Goal: Transaction & Acquisition: Purchase product/service

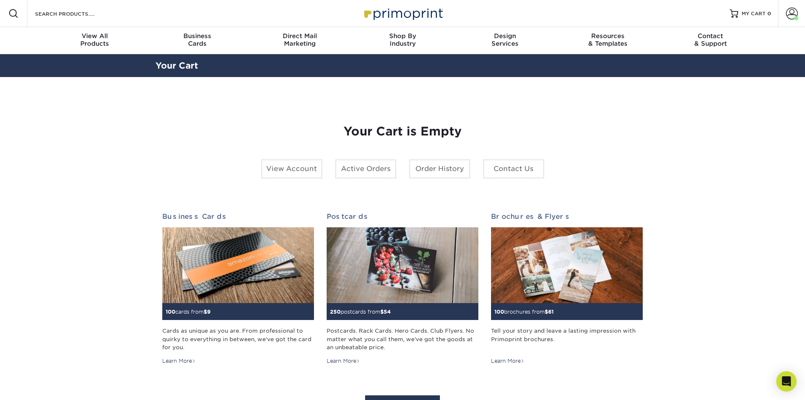
click at [716, 224] on section "YOUR CART Empty Cart Your Cart is Empty View Account Active Orders Order Histor…" at bounding box center [402, 267] width 805 height 381
click at [182, 15] on div "Resources Menu Search Products Account Welcome, Jennifer Account Dashboard Acti…" at bounding box center [402, 13] width 805 height 27
click at [149, 20] on div "Resources Menu Search Products Account Welcome, Jennifer Account Dashboard Acti…" at bounding box center [402, 13] width 805 height 27
click at [116, 16] on div "Resources Menu Search Products Account Welcome, Jennifer Account Dashboard Acti…" at bounding box center [402, 13] width 805 height 27
click at [88, 14] on input "Search Products" at bounding box center [75, 13] width 82 height 10
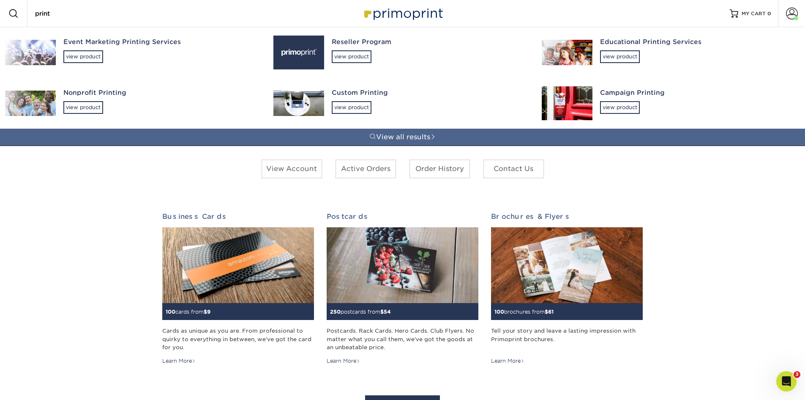
drag, startPoint x: 72, startPoint y: 15, endPoint x: 17, endPoint y: 15, distance: 54.5
click at [17, 15] on div "Resources Menu Search Products print Event Marketing Printing Services view pro…" at bounding box center [402, 13] width 805 height 27
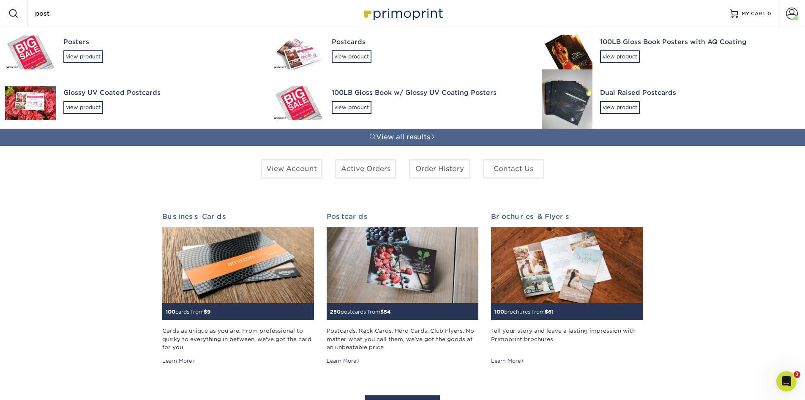
type input "post"
click at [74, 88] on div "Glossy UV Coated Postcards" at bounding box center [160, 93] width 195 height 10
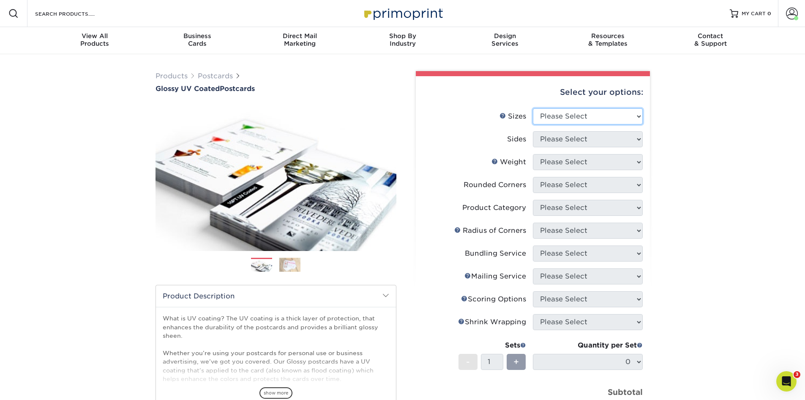
click at [596, 112] on select "Please Select 1.5" x 7" 2" x 4" 2" x 6" 2" x 7" 2" x 8" 2.12" x 5.5" 2.12" x 5.…" at bounding box center [588, 116] width 110 height 16
click at [568, 110] on select "Please Select 1.5" x 7" 2" x 4" 2" x 6" 2" x 7" 2" x 8" 2.12" x 5.5" 2.12" x 5.…" at bounding box center [588, 116] width 110 height 16
select select "5.50x8.50"
click at [533, 108] on select "Please Select 1.5" x 7" 2" x 4" 2" x 6" 2" x 7" 2" x 8" 2.12" x 5.5" 2.12" x 5.…" at bounding box center [588, 116] width 110 height 16
click at [564, 140] on select "Please Select Print Both Sides Print Front Only" at bounding box center [588, 139] width 110 height 16
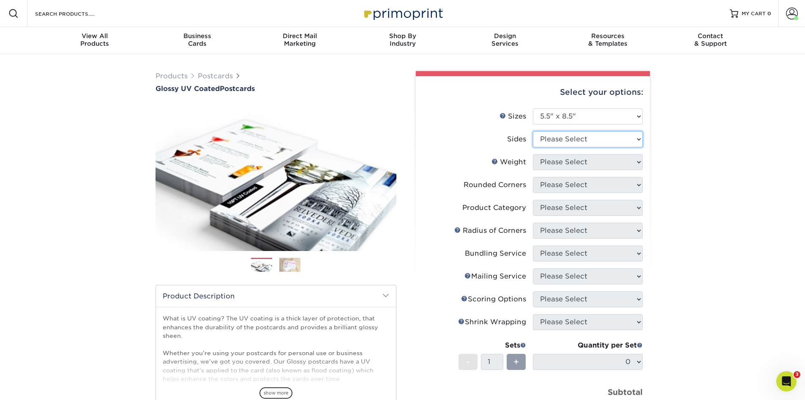
select select "13abbda7-1d64-4f25-8bb2-c179b224825d"
click at [533, 131] on select "Please Select Print Both Sides Print Front Only" at bounding box center [588, 139] width 110 height 16
click at [581, 162] on select "Please Select 16PT 18PT C1S 14PT" at bounding box center [588, 162] width 110 height 16
select select "14PT"
click at [533, 154] on select "Please Select 16PT 18PT C1S 14PT" at bounding box center [588, 162] width 110 height 16
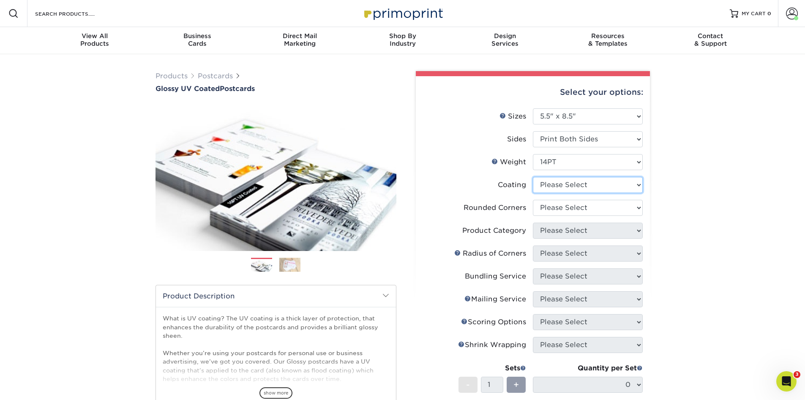
click at [567, 187] on select at bounding box center [588, 185] width 110 height 16
select select "1e8116af-acfc-44b1-83dc-8181aa338834"
click at [533, 177] on select at bounding box center [588, 185] width 110 height 16
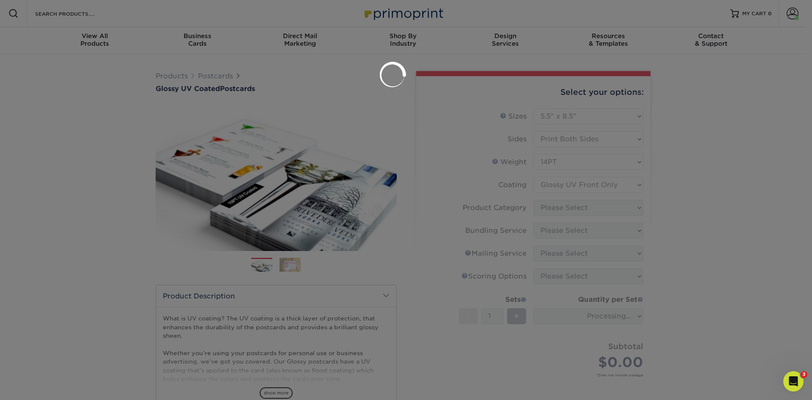
click at [565, 210] on div at bounding box center [406, 200] width 812 height 400
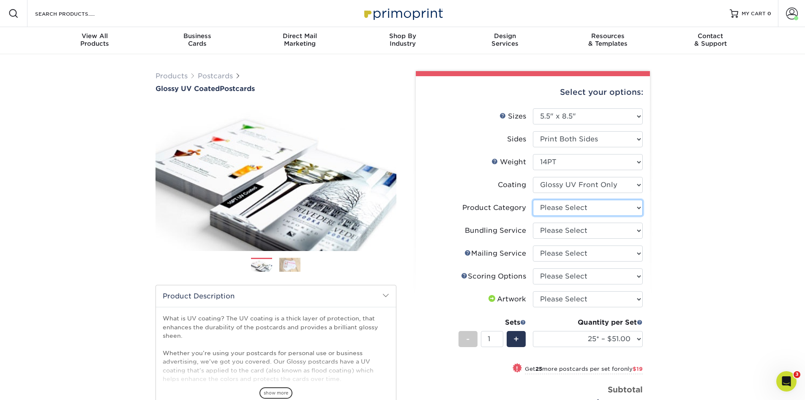
click at [575, 209] on select "Please Select Postcards" at bounding box center [588, 208] width 110 height 16
select select "9b7272e0-d6c8-4c3c-8e97-d3a1bcdab858"
click at [533, 200] on select "Please Select Postcards" at bounding box center [588, 208] width 110 height 16
click at [571, 230] on select "Please Select No Bundling Services Yes, Bundles of 50 (+2 Days) Yes, Bundles of…" at bounding box center [588, 230] width 110 height 16
select select "58689abb-25c0-461c-a4c3-a80b627d6649"
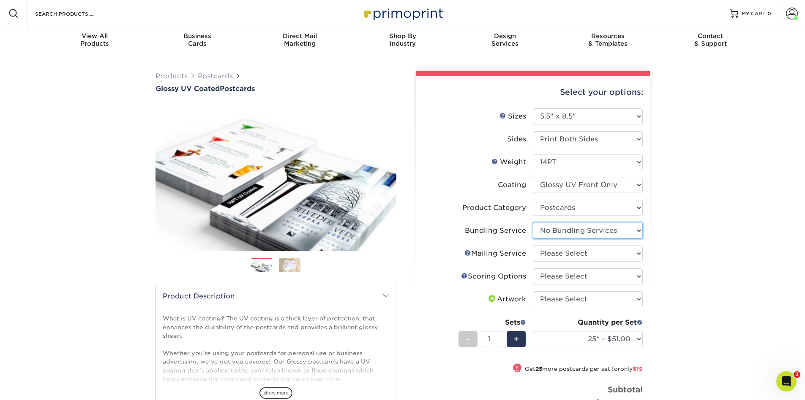
click at [533, 222] on select "Please Select No Bundling Services Yes, Bundles of 50 (+2 Days) Yes, Bundles of…" at bounding box center [588, 230] width 110 height 16
click at [574, 260] on select "Please Select No Direct Mailing Service No, I will mail/stamp/imprint Direct Ma…" at bounding box center [588, 253] width 110 height 16
select select "3e5e9bdd-d78a-4c28-a41d-fe1407925ca6"
click at [533, 245] on select "Please Select No Direct Mailing Service No, I will mail/stamp/imprint Direct Ma…" at bounding box center [588, 253] width 110 height 16
click at [571, 276] on select "Please Select No Scoring One Score Score in Half Two Scores" at bounding box center [588, 276] width 110 height 16
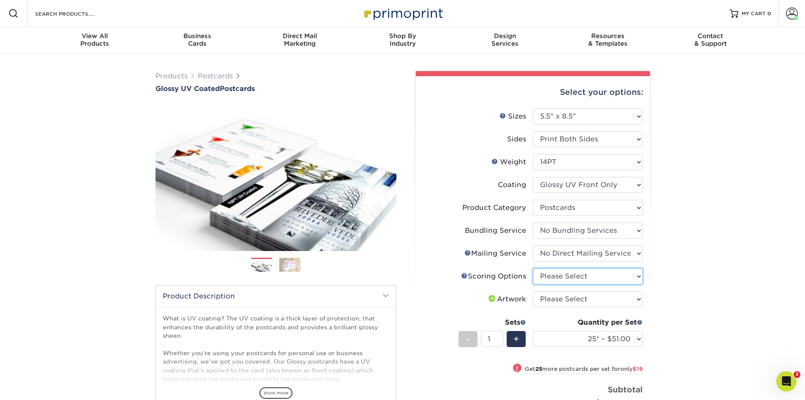
select select "16ebe401-5398-422d-8cb0-f3adbb82deb5"
click at [533, 268] on select "Please Select No Scoring One Score Score in Half Two Scores" at bounding box center [588, 276] width 110 height 16
click at [569, 298] on select "Please Select I will upload files I need a design - $150" at bounding box center [588, 299] width 110 height 16
select select "upload"
click at [533, 291] on select "Please Select I will upload files I need a design - $150" at bounding box center [588, 299] width 110 height 16
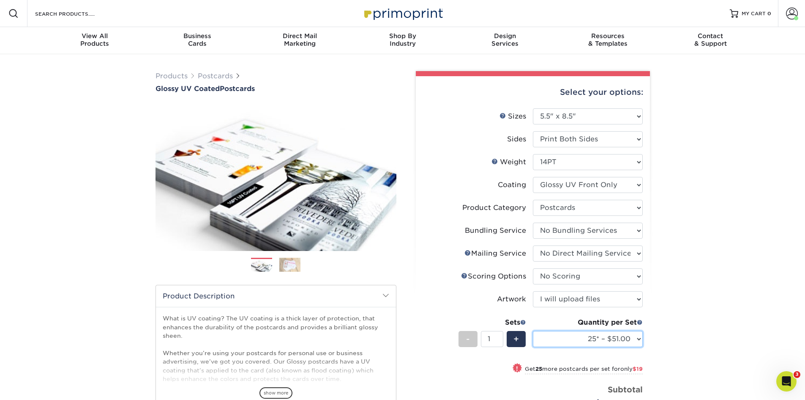
click at [580, 339] on select "25* – $51.00 50* – $70.00 75* – $82.00 100* – $128.00 250* – $192.00 500 – $213…" at bounding box center [588, 339] width 110 height 16
click at [533, 331] on select "25* – $51.00 50* – $70.00 75* – $82.00 100* – $128.00 250* – $192.00 500 – $213…" at bounding box center [588, 339] width 110 height 16
click at [605, 336] on select "25* – $51.00 50* – $70.00 75* – $82.00 100* – $128.00 250* – $192.00 500 – $213…" at bounding box center [588, 339] width 110 height 16
click at [533, 331] on select "25* – $51.00 50* – $70.00 75* – $82.00 100* – $128.00 250* – $192.00 500 – $213…" at bounding box center [588, 339] width 110 height 16
click at [612, 334] on select "25* – $51.00 50* – $70.00 75* – $82.00 100* – $128.00 250* – $192.00 500 – $213…" at bounding box center [588, 339] width 110 height 16
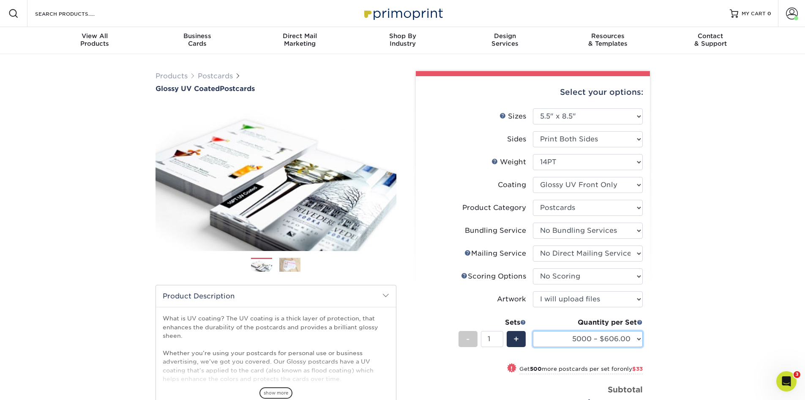
click at [533, 331] on select "25* – $51.00 50* – $70.00 75* – $82.00 100* – $128.00 250* – $192.00 500 – $213…" at bounding box center [588, 339] width 110 height 16
click at [635, 341] on select "25* – $51.00 50* – $70.00 75* – $82.00 100* – $128.00 250* – $192.00 500 – $213…" at bounding box center [588, 339] width 110 height 16
click at [533, 331] on select "25* – $51.00 50* – $70.00 75* – $82.00 100* – $128.00 250* – $192.00 500 – $213…" at bounding box center [588, 339] width 110 height 16
click at [582, 348] on div "Quantity per Set 25* – $51.00 50* – $70.00 75* – $82.00 100* – $128.00 250* – $…" at bounding box center [588, 336] width 110 height 39
click at [582, 339] on select "25* – $51.00 50* – $70.00 75* – $82.00 100* – $128.00 250* – $192.00 500 – $213…" at bounding box center [588, 339] width 110 height 16
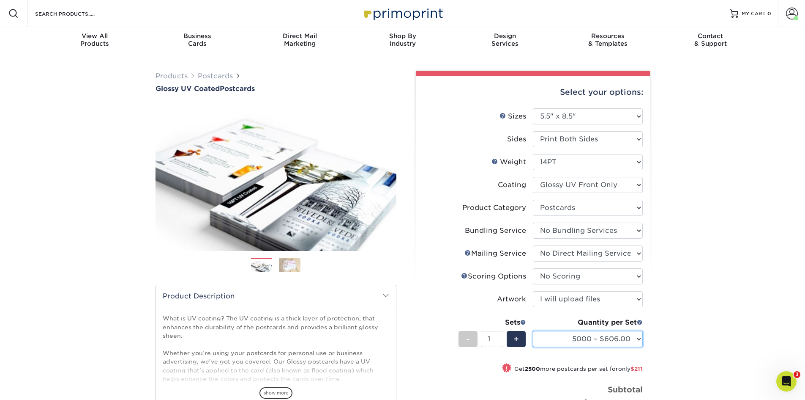
click at [533, 331] on select "25* – $51.00 50* – $70.00 75* – $82.00 100* – $128.00 250* – $192.00 500 – $213…" at bounding box center [588, 339] width 110 height 16
click at [637, 337] on select "25* – $51.00 50* – $70.00 75* – $82.00 100* – $128.00 250* – $192.00 500 – $213…" at bounding box center [588, 339] width 110 height 16
select select "1000 – $246.00"
click at [533, 331] on select "25* – $51.00 50* – $70.00 75* – $82.00 100* – $128.00 250* – $192.00 500 – $213…" at bounding box center [588, 339] width 110 height 16
